Goal: Task Accomplishment & Management: Manage account settings

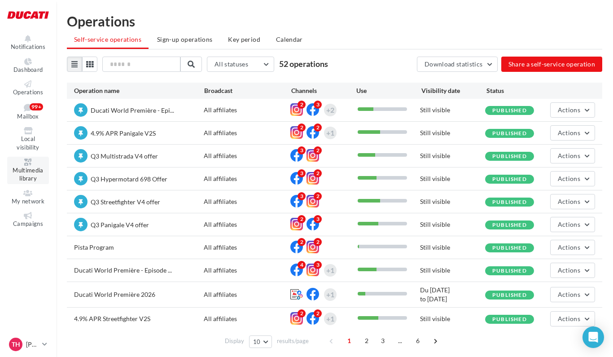
click at [35, 167] on link "Multimedia library" at bounding box center [28, 170] width 42 height 27
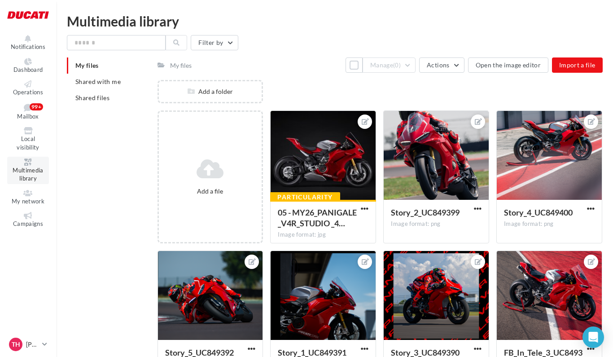
click at [31, 175] on link "Multimedia library" at bounding box center [28, 170] width 42 height 27
click at [185, 66] on div "My files" at bounding box center [181, 65] width 22 height 9
click at [179, 63] on div "My files" at bounding box center [181, 65] width 22 height 9
click at [106, 68] on li "My files" at bounding box center [108, 65] width 83 height 16
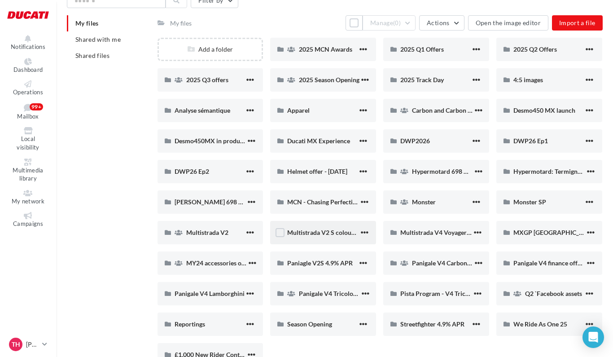
scroll to position [45, 0]
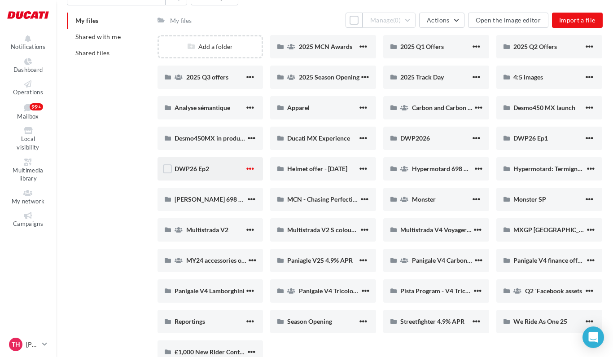
click at [249, 170] on span "button" at bounding box center [250, 169] width 8 height 8
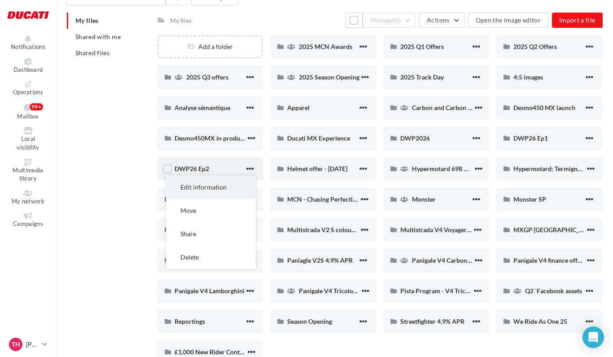
click at [204, 187] on button "Edit information" at bounding box center [211, 186] width 90 height 23
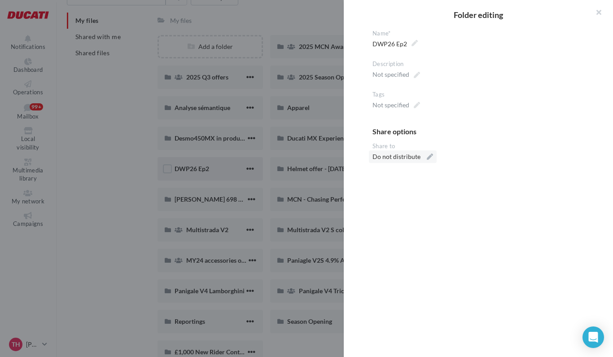
click at [424, 158] on div "Do not distribute" at bounding box center [403, 156] width 68 height 13
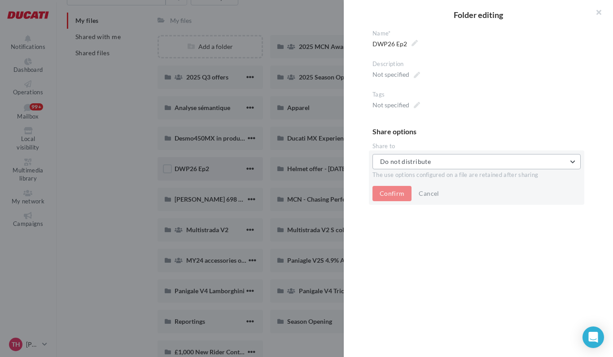
click at [436, 162] on button "Do not distribute" at bounding box center [476, 161] width 208 height 15
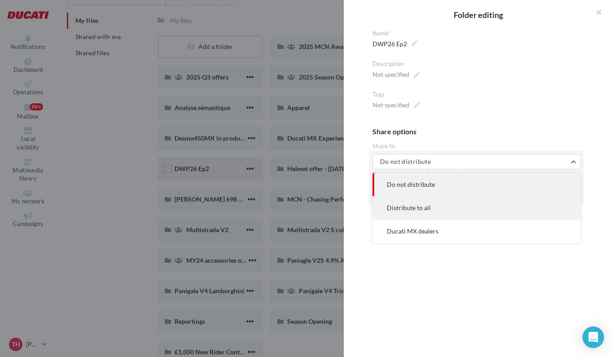
click at [431, 205] on button "Distribute to all" at bounding box center [476, 207] width 208 height 23
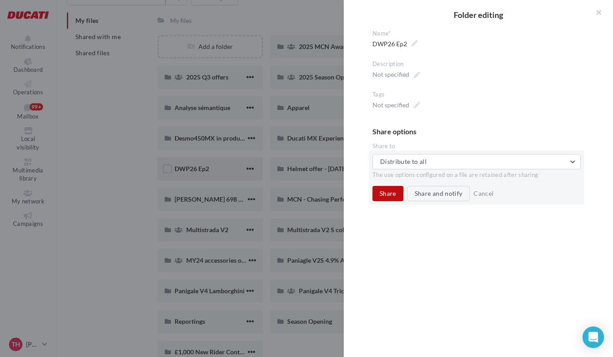
click at [394, 196] on button "Share" at bounding box center [387, 193] width 31 height 15
